Goal: Transaction & Acquisition: Purchase product/service

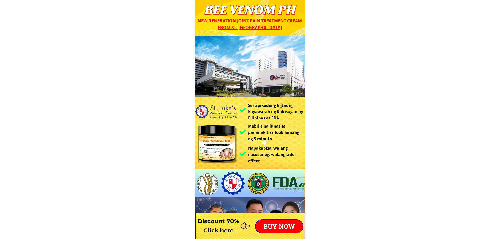
click at [283, 225] on p "BUY NOW" at bounding box center [279, 226] width 47 height 13
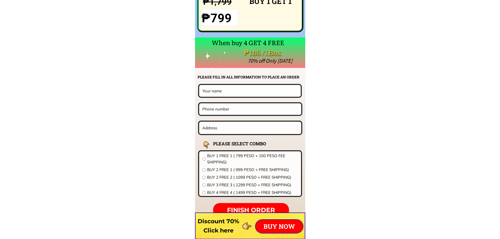
scroll to position [4117, 0]
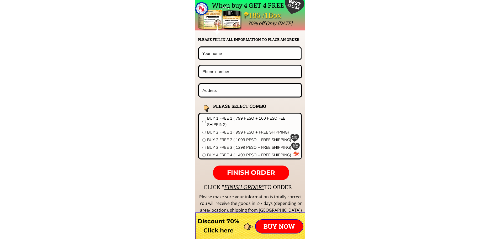
drag, startPoint x: 236, startPoint y: 54, endPoint x: 96, endPoint y: 52, distance: 139.9
paste input "[PERSON_NAME]"
type input "[PERSON_NAME]"
click at [243, 76] on input "tel" at bounding box center [250, 71] width 98 height 11
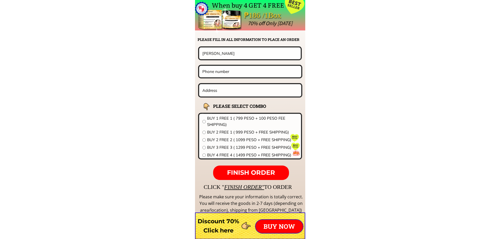
paste input "09266590690"
type input "09266590690"
click at [254, 94] on input "text" at bounding box center [250, 90] width 99 height 12
paste input "[STREET_ADDRESS][PERSON_NAME][PERSON_NAME][DOMAIN_NAME]. Occ"
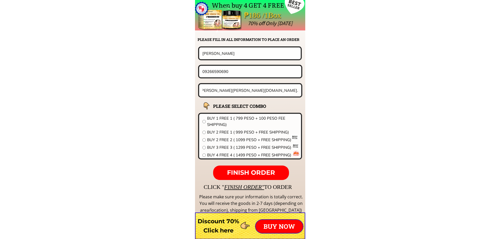
type input "[STREET_ADDRESS][PERSON_NAME][PERSON_NAME][DOMAIN_NAME]. Occ"
click at [240, 139] on span "BUY 2 FREE 2 ( 1099 PESO + FREE SHIPPING)" at bounding box center [252, 140] width 91 height 6
radio input "true"
click at [259, 166] on p "FINISH ORDER" at bounding box center [251, 173] width 76 height 15
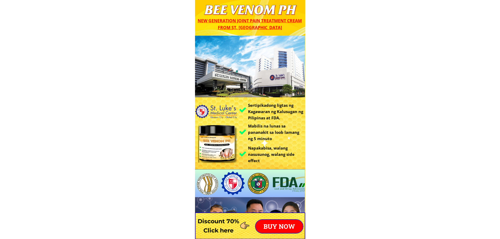
click at [277, 223] on p "BUY NOW" at bounding box center [279, 226] width 47 height 13
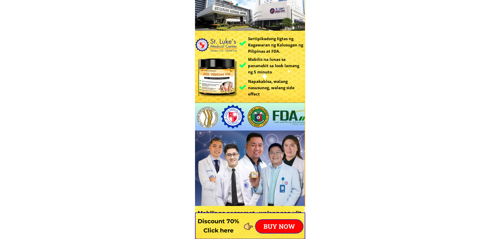
scroll to position [4117, 0]
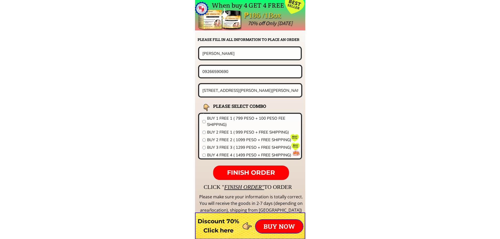
drag, startPoint x: 245, startPoint y: 56, endPoint x: 159, endPoint y: 54, distance: 86.1
paste input "[PERSON_NAME]"
type input "[PERSON_NAME]"
drag, startPoint x: 243, startPoint y: 72, endPoint x: 141, endPoint y: 59, distance: 102.7
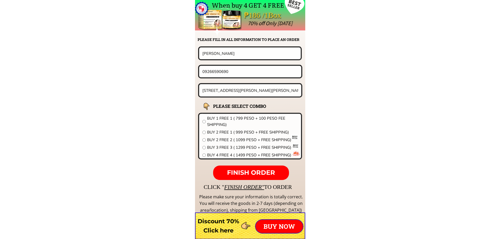
paste input "675562036"
type input "09675562036"
click at [239, 89] on input "[STREET_ADDRESS][PERSON_NAME][PERSON_NAME][DOMAIN_NAME]. Occ" at bounding box center [250, 90] width 99 height 12
paste input "Plang village 2 USM Kabacan north cotabatoillage"
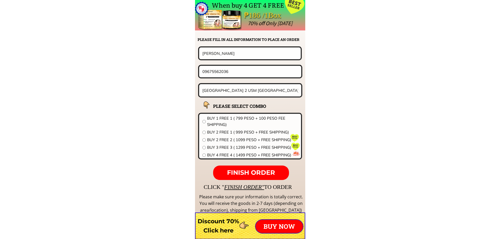
type input "Plang village 2 USM Kabacan north cotabatoillage"
click at [227, 119] on span "BUY 1 FREE 1 ( 799 PESO + 100 PESO FEE SHIPPING)" at bounding box center [252, 121] width 91 height 13
radio input "true"
click at [256, 173] on span "FINISH ORDER" at bounding box center [251, 173] width 48 height 8
